Goal: Transaction & Acquisition: Purchase product/service

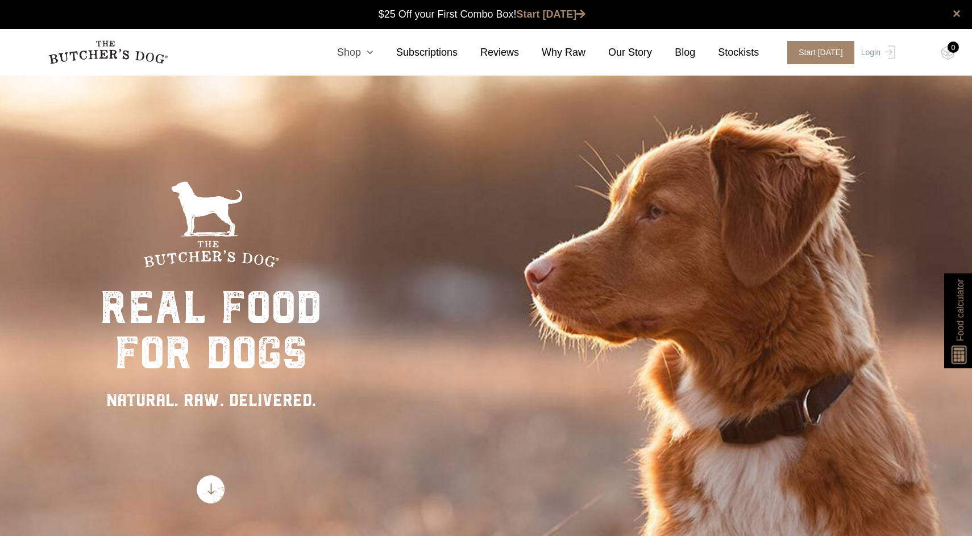
click at [373, 51] on icon at bounding box center [367, 52] width 13 height 10
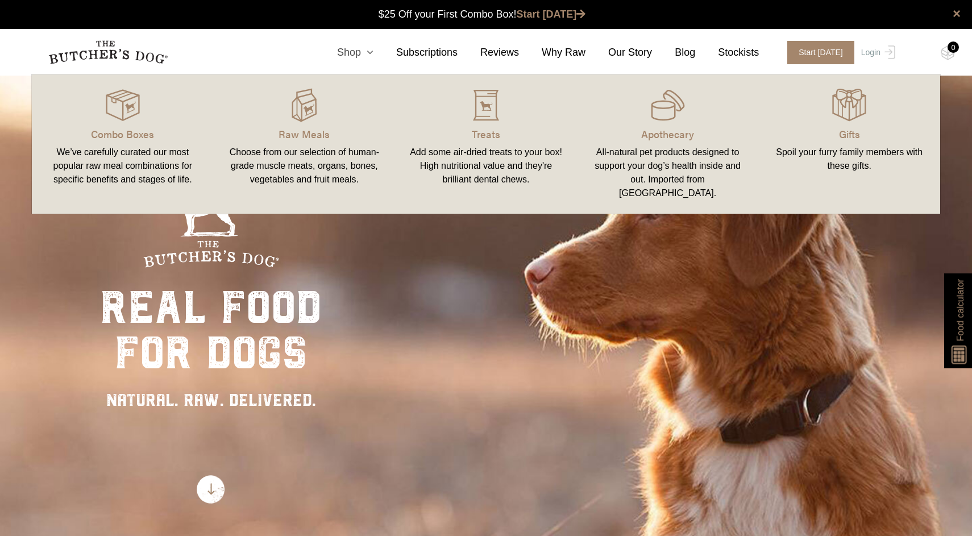
click at [355, 55] on link "Shop" at bounding box center [343, 52] width 59 height 15
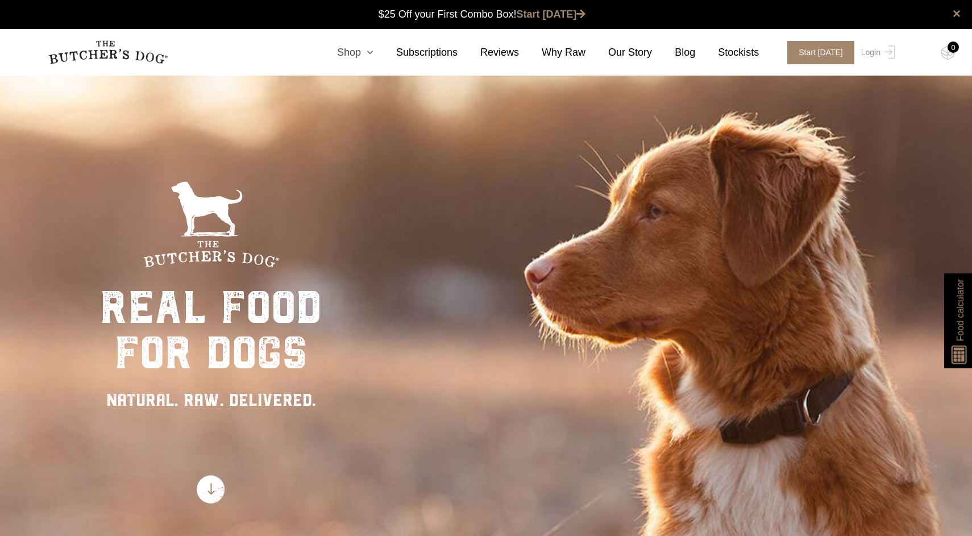
click at [361, 52] on icon at bounding box center [367, 52] width 13 height 10
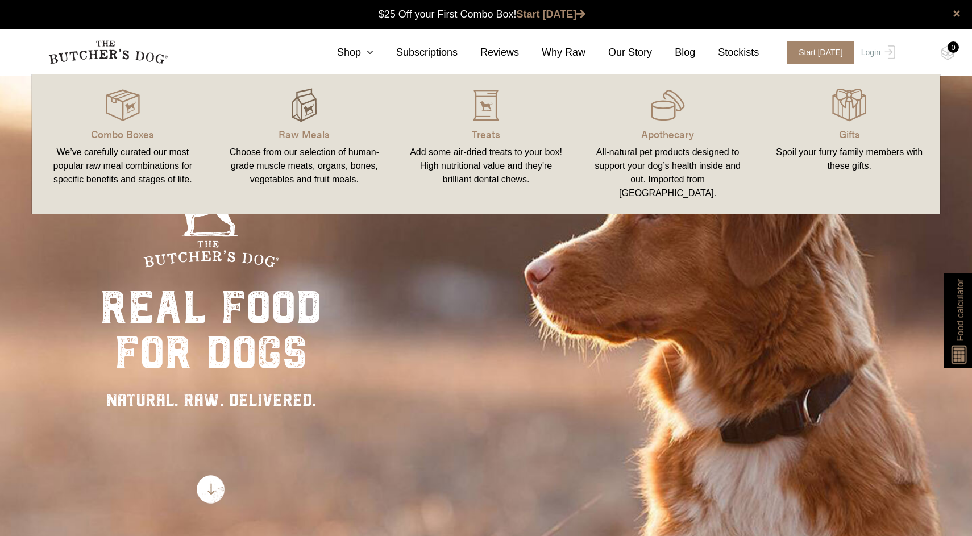
click at [305, 110] on img at bounding box center [304, 105] width 34 height 34
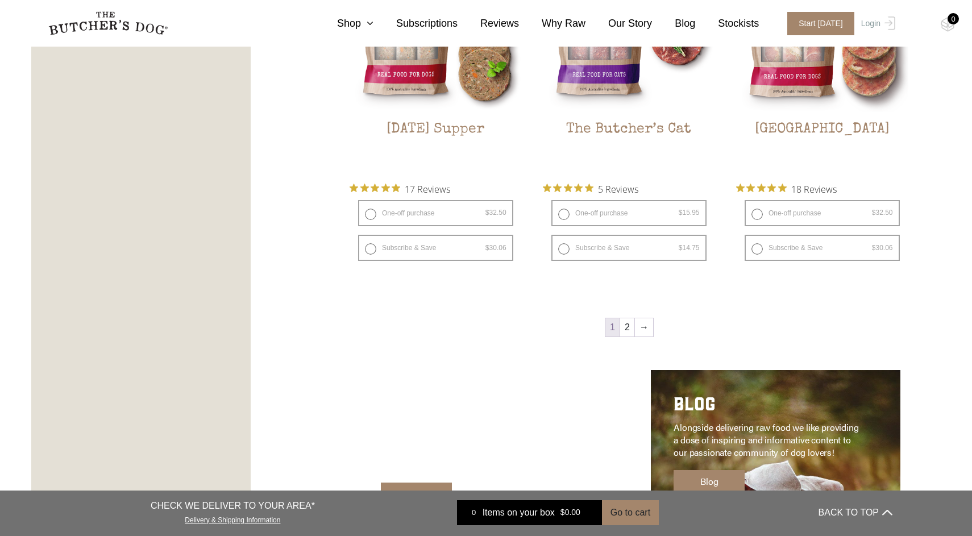
scroll to position [1505, 0]
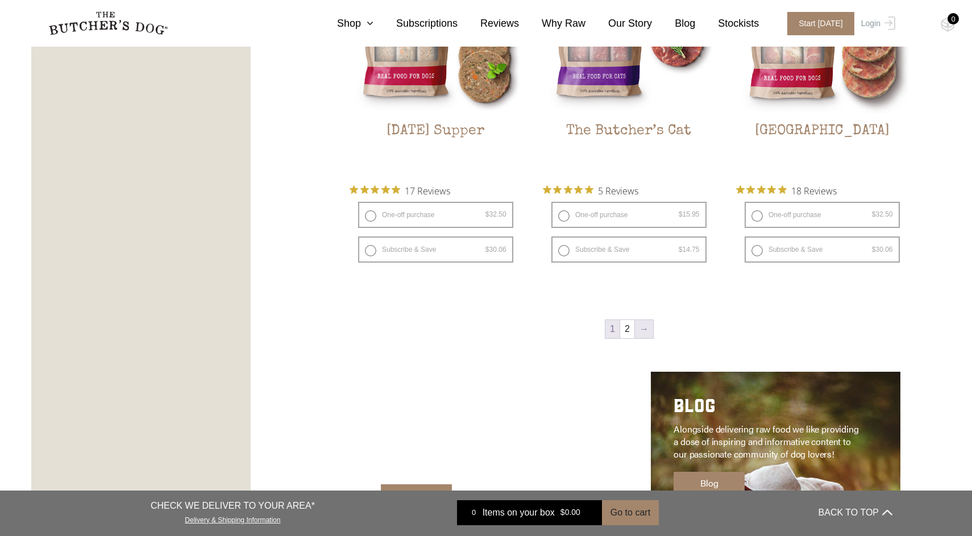
click at [641, 329] on link "→" at bounding box center [644, 329] width 18 height 18
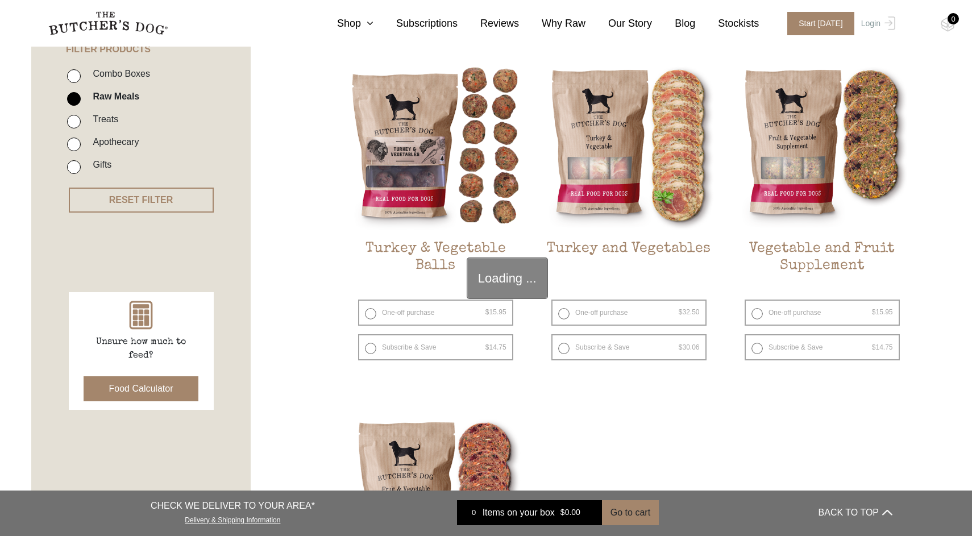
scroll to position [257, 0]
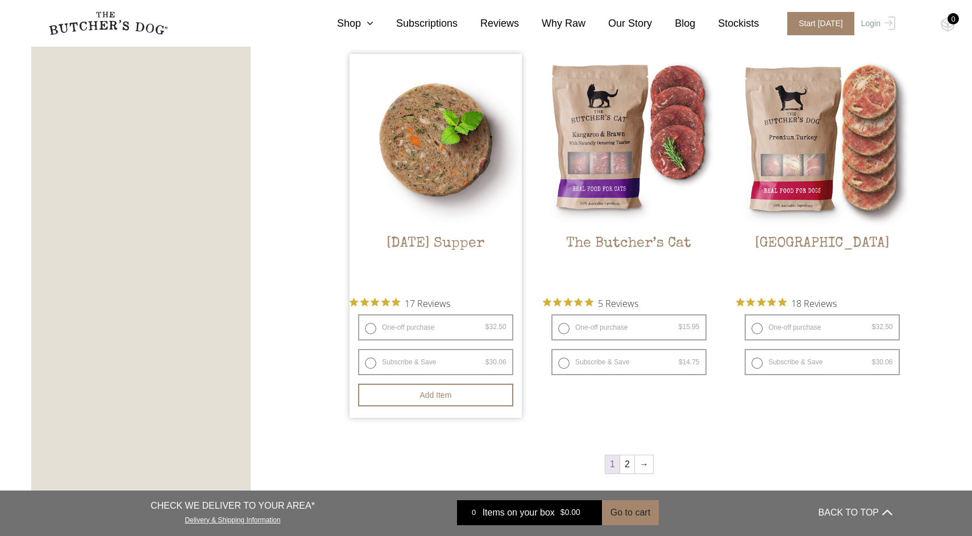
scroll to position [1391, 0]
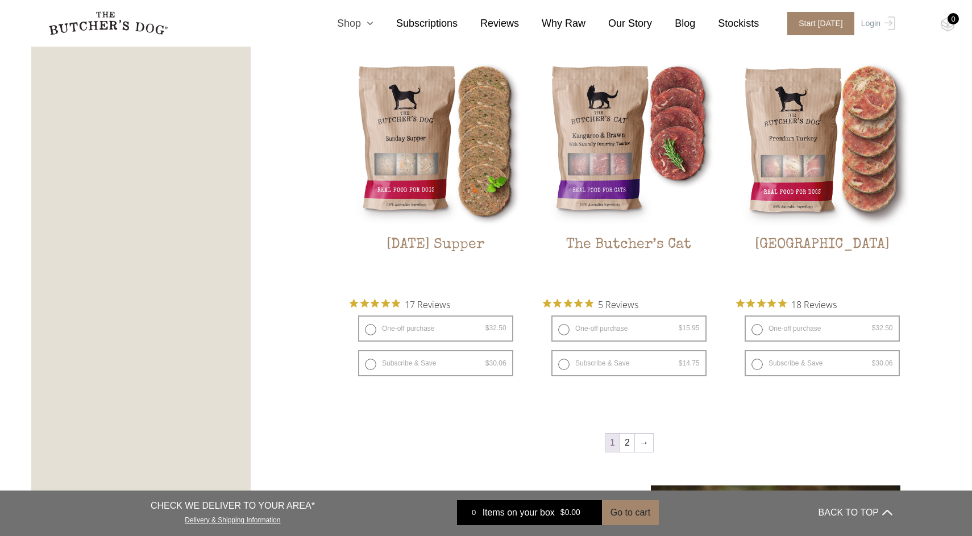
click at [373, 22] on icon at bounding box center [367, 23] width 13 height 10
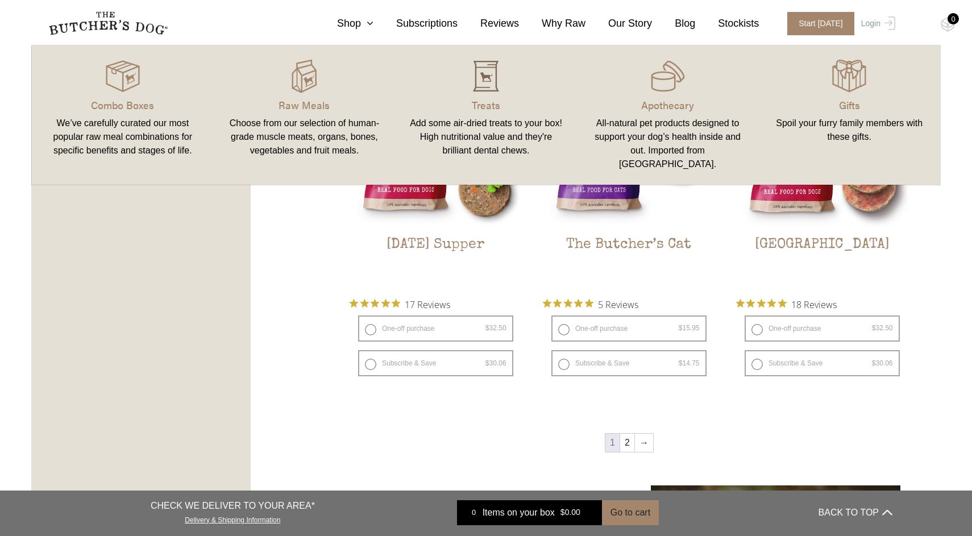
click at [481, 80] on img at bounding box center [486, 76] width 34 height 34
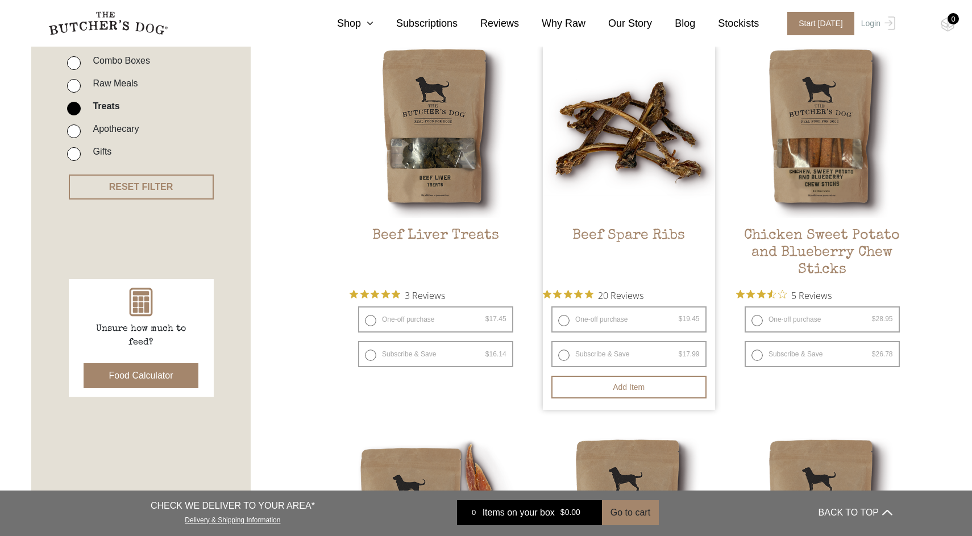
scroll to position [293, 0]
